Goal: Task Accomplishment & Management: Complete application form

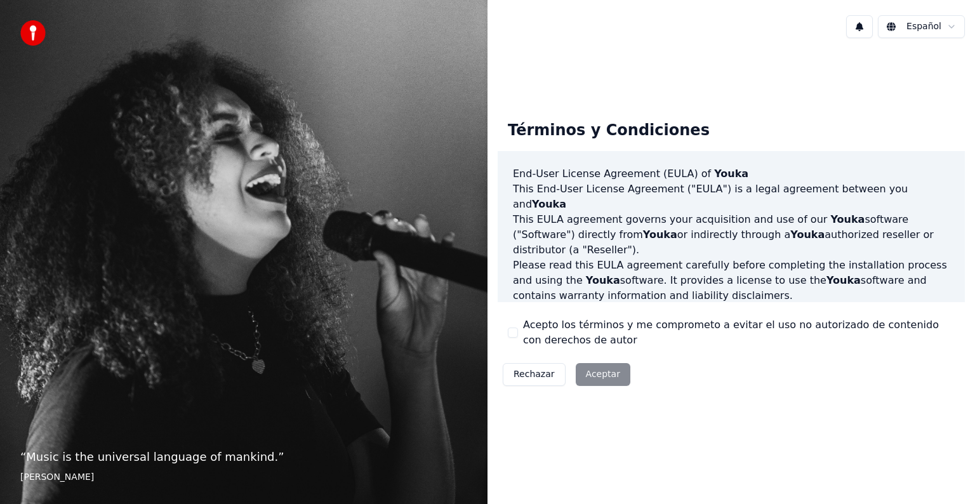
click at [591, 374] on div "Rechazar Aceptar" at bounding box center [567, 374] width 138 height 33
click at [599, 377] on div "Rechazar Aceptar" at bounding box center [567, 374] width 138 height 33
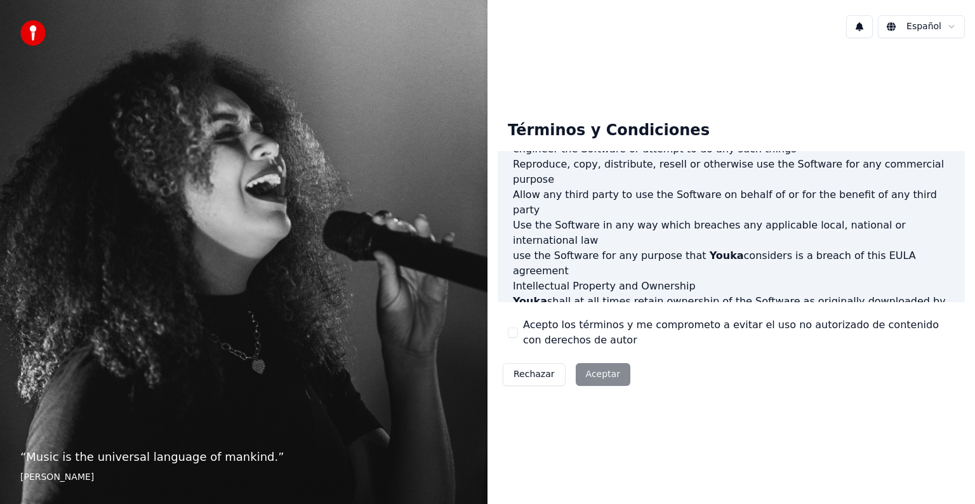
scroll to position [686, 0]
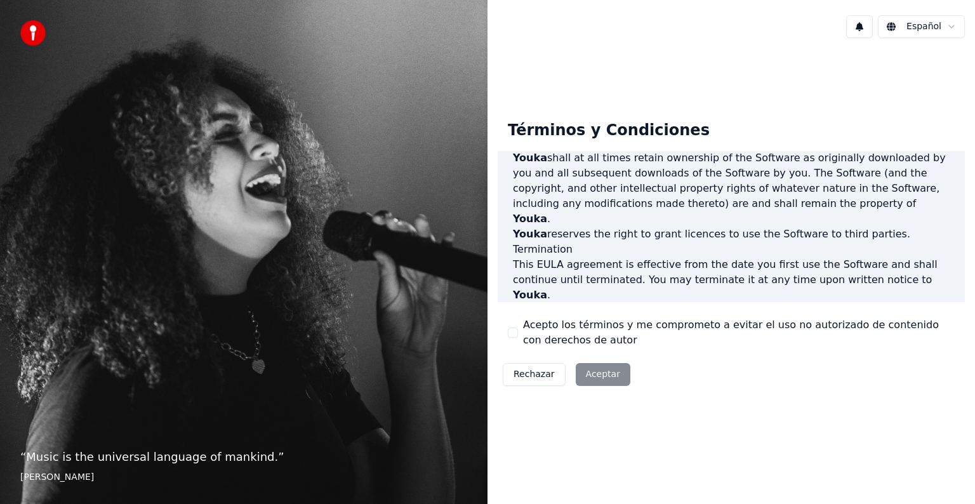
click at [513, 335] on button "Acepto los términos y me comprometo a evitar el uso no autorizado de contenido …" at bounding box center [513, 332] width 10 height 10
click at [599, 373] on button "Aceptar" at bounding box center [603, 374] width 55 height 23
